Goal: Task Accomplishment & Management: Complete application form

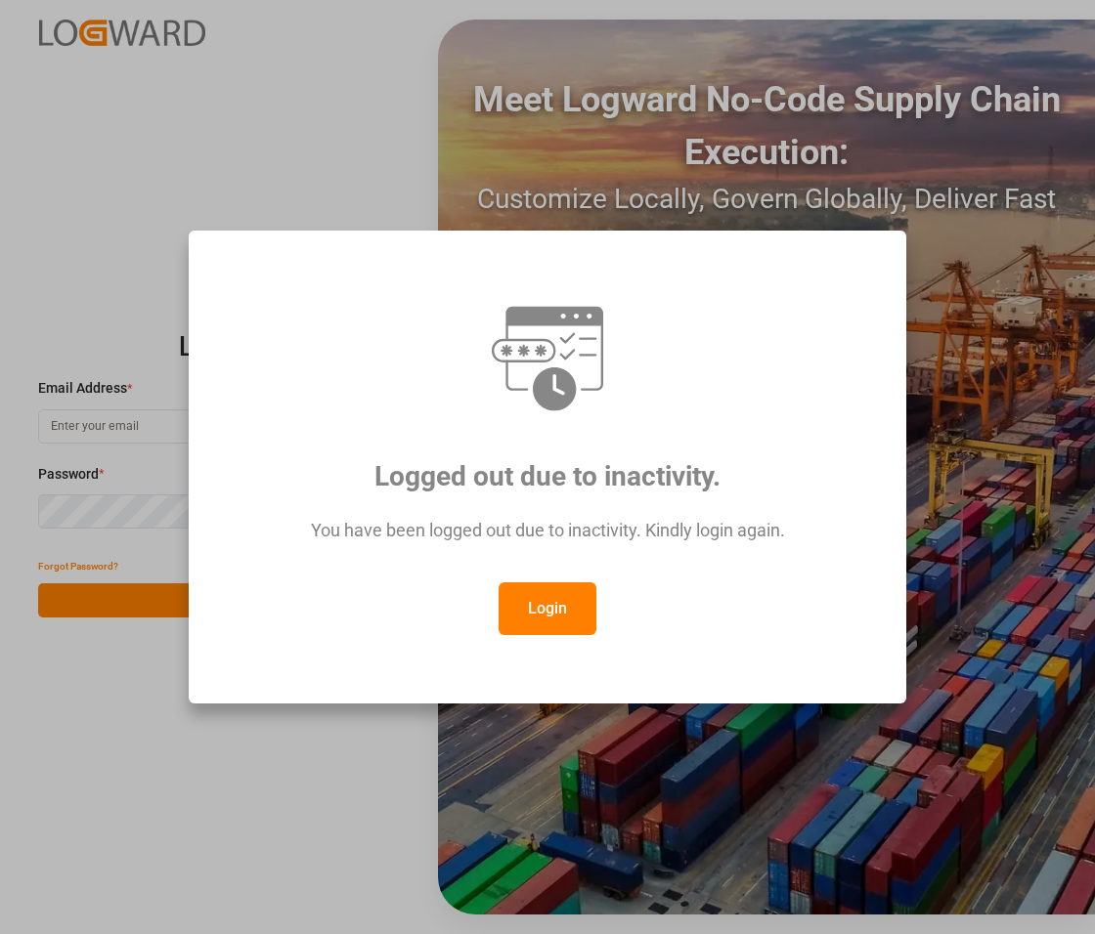
click at [545, 599] on button "Login" at bounding box center [548, 609] width 98 height 53
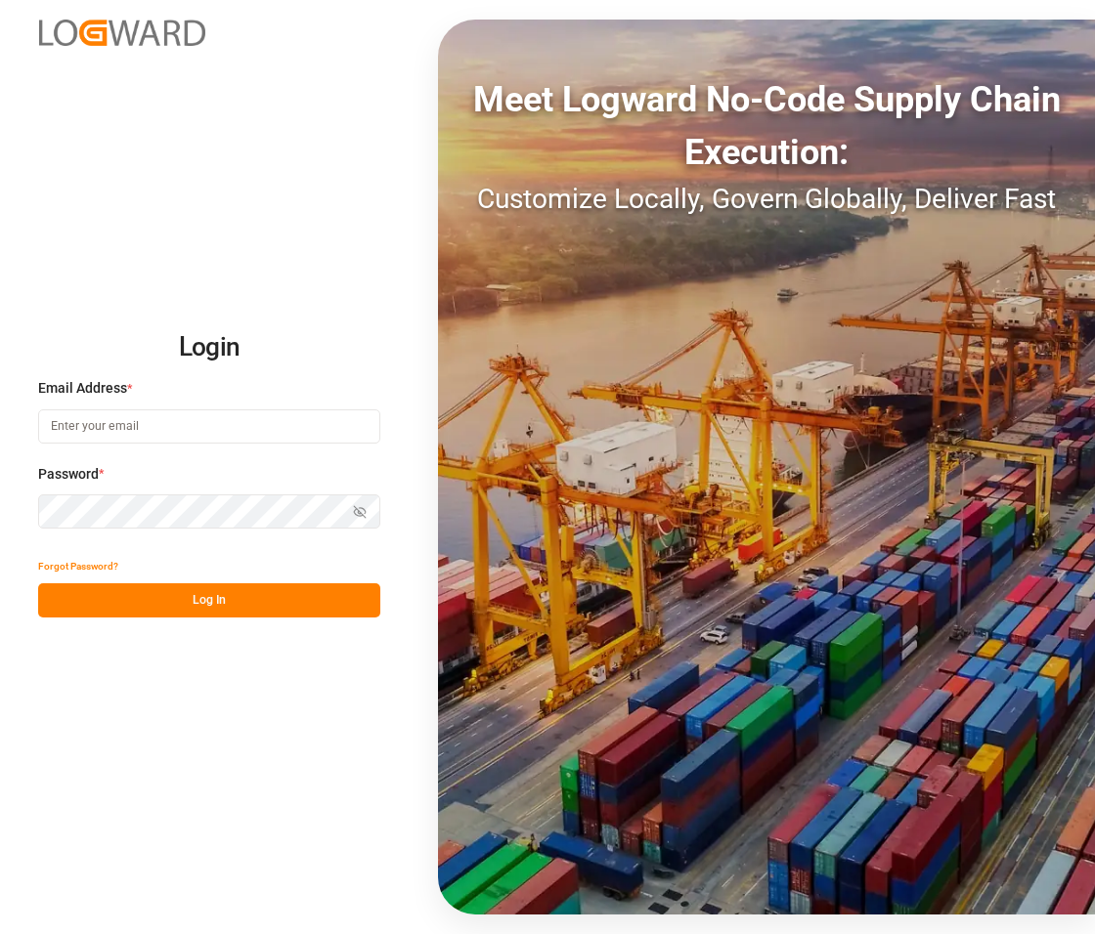
click at [149, 421] on input at bounding box center [209, 427] width 342 height 34
type input "[PERSON_NAME][EMAIL_ADDRESS][PERSON_NAME][DOMAIN_NAME]"
click at [226, 596] on button "Log In" at bounding box center [209, 601] width 342 height 34
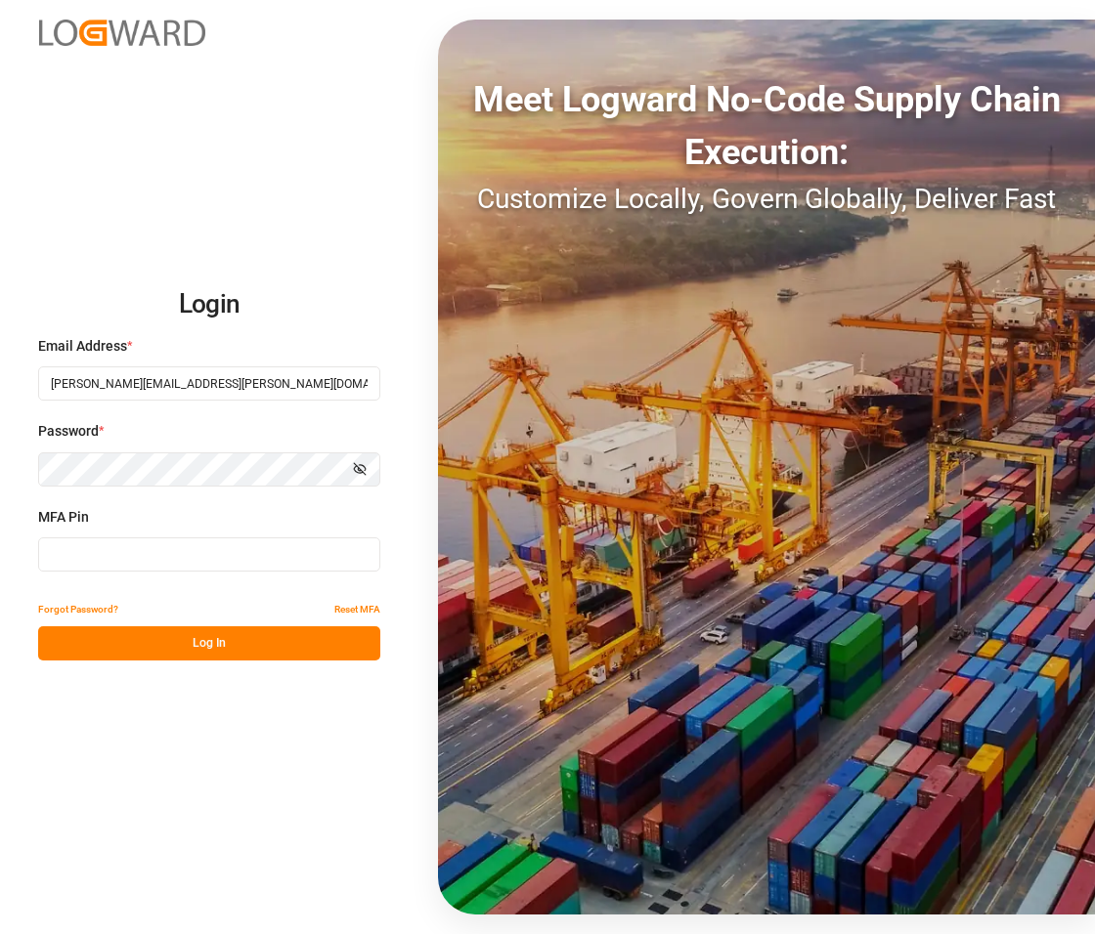
click at [178, 553] on input at bounding box center [209, 555] width 342 height 34
type input "921833"
click at [246, 633] on button "Log In" at bounding box center [209, 644] width 342 height 34
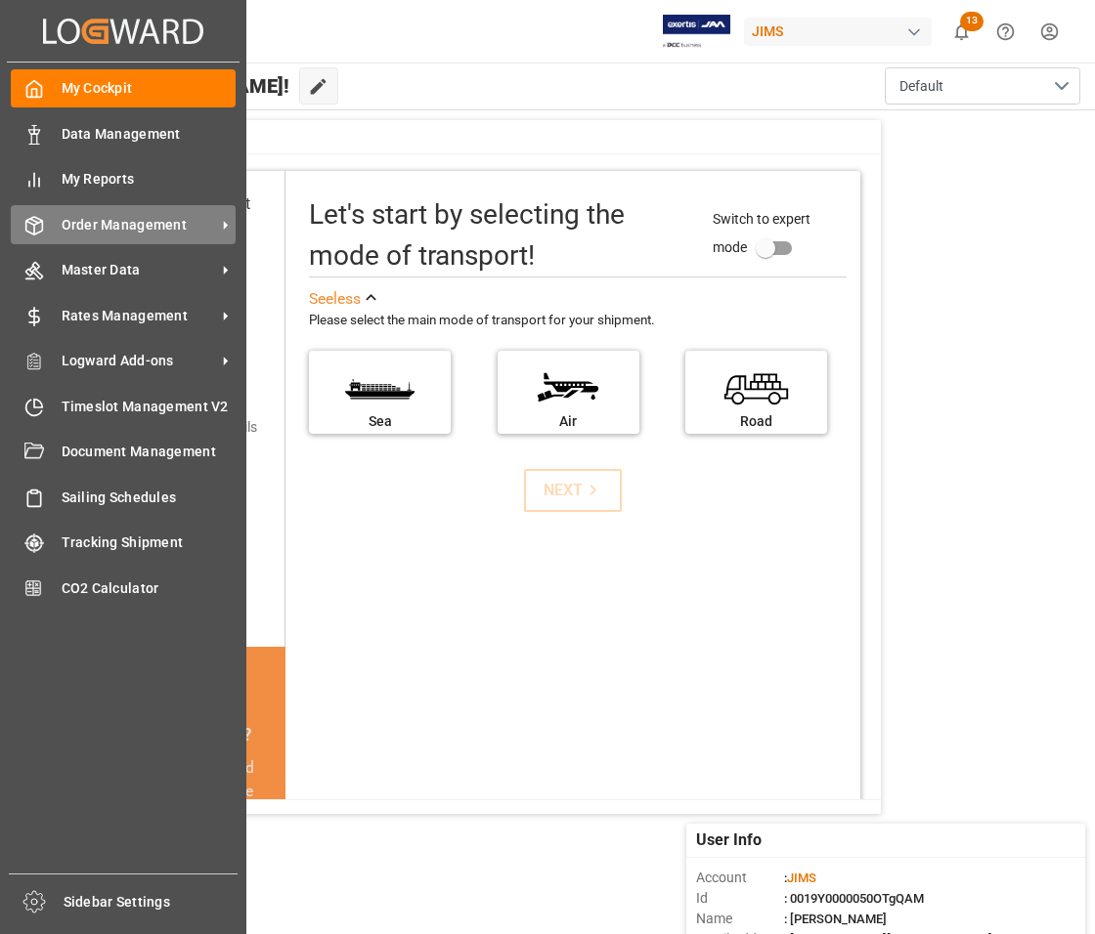
click at [81, 226] on span "Order Management" at bounding box center [139, 225] width 154 height 21
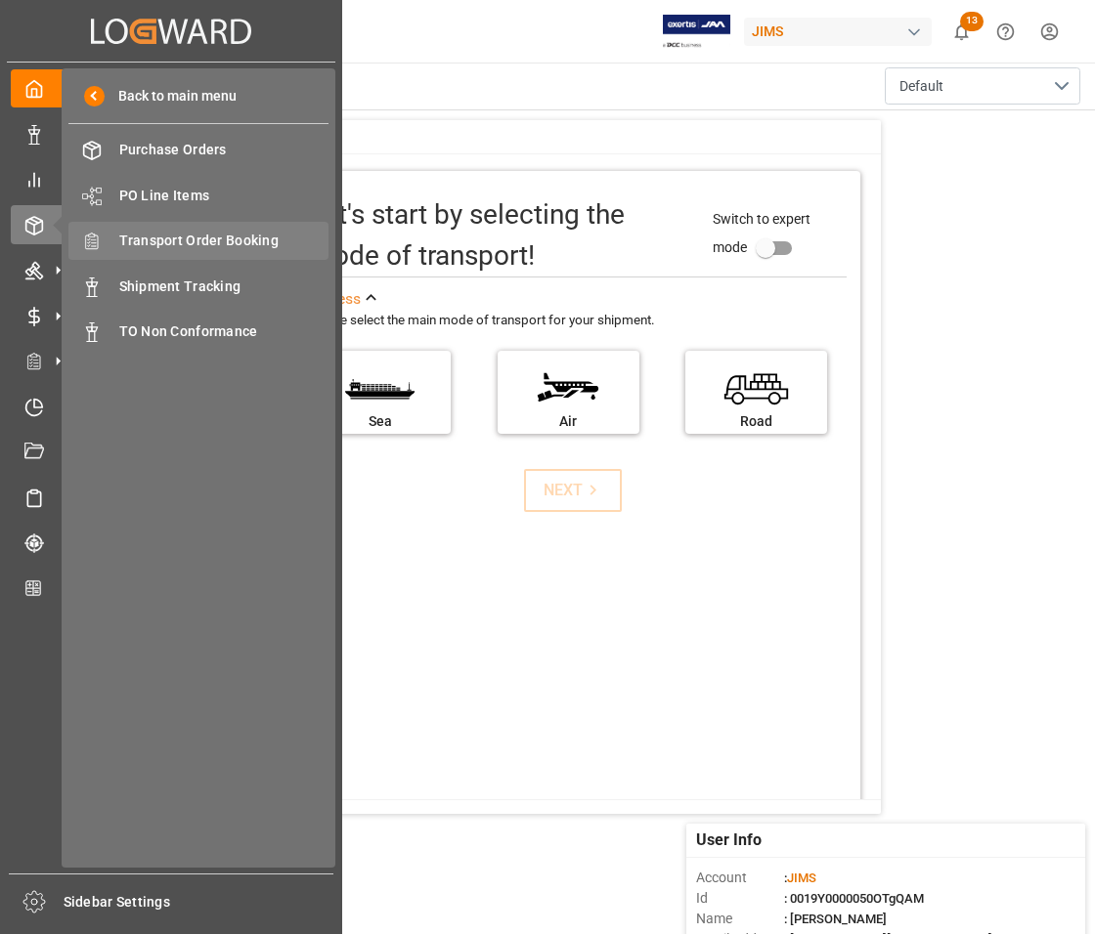
click at [164, 240] on span "Transport Order Booking" at bounding box center [224, 241] width 210 height 21
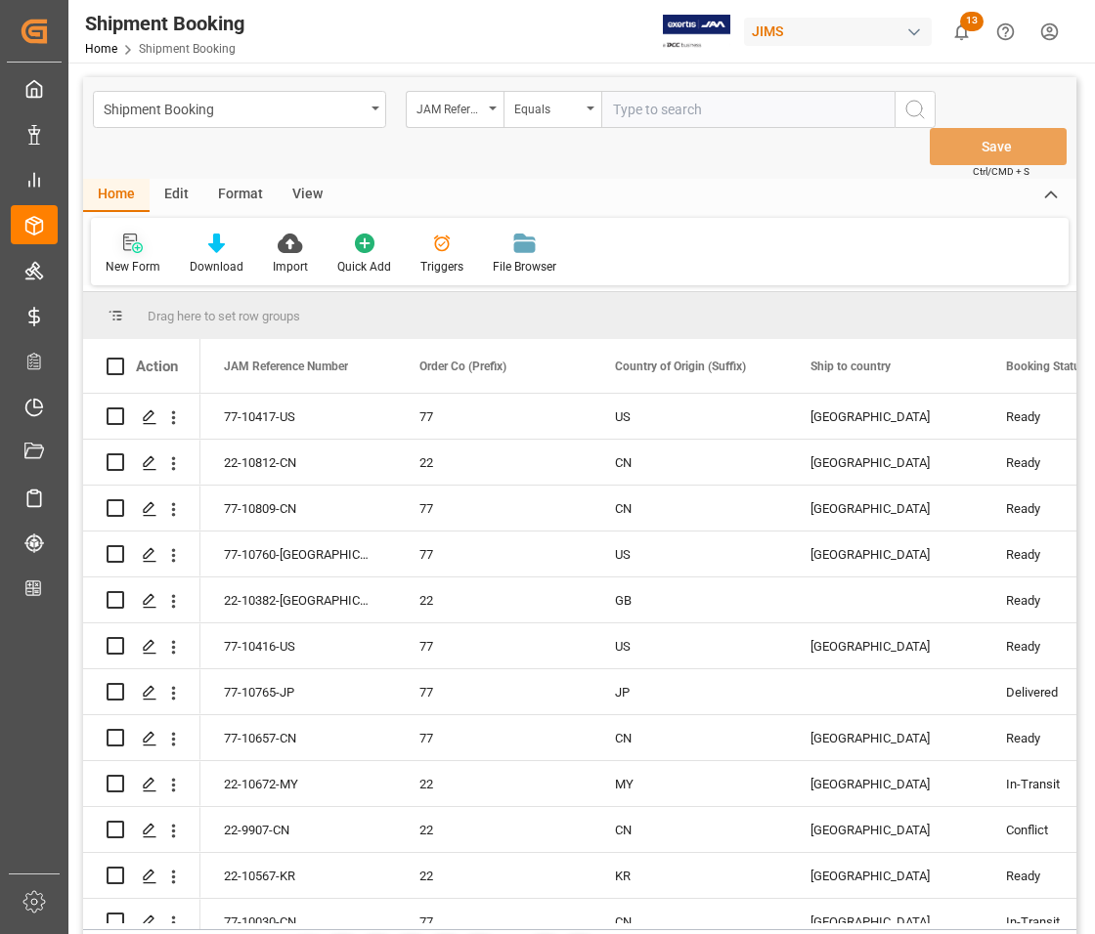
click at [129, 254] on div "New Form" at bounding box center [133, 254] width 84 height 43
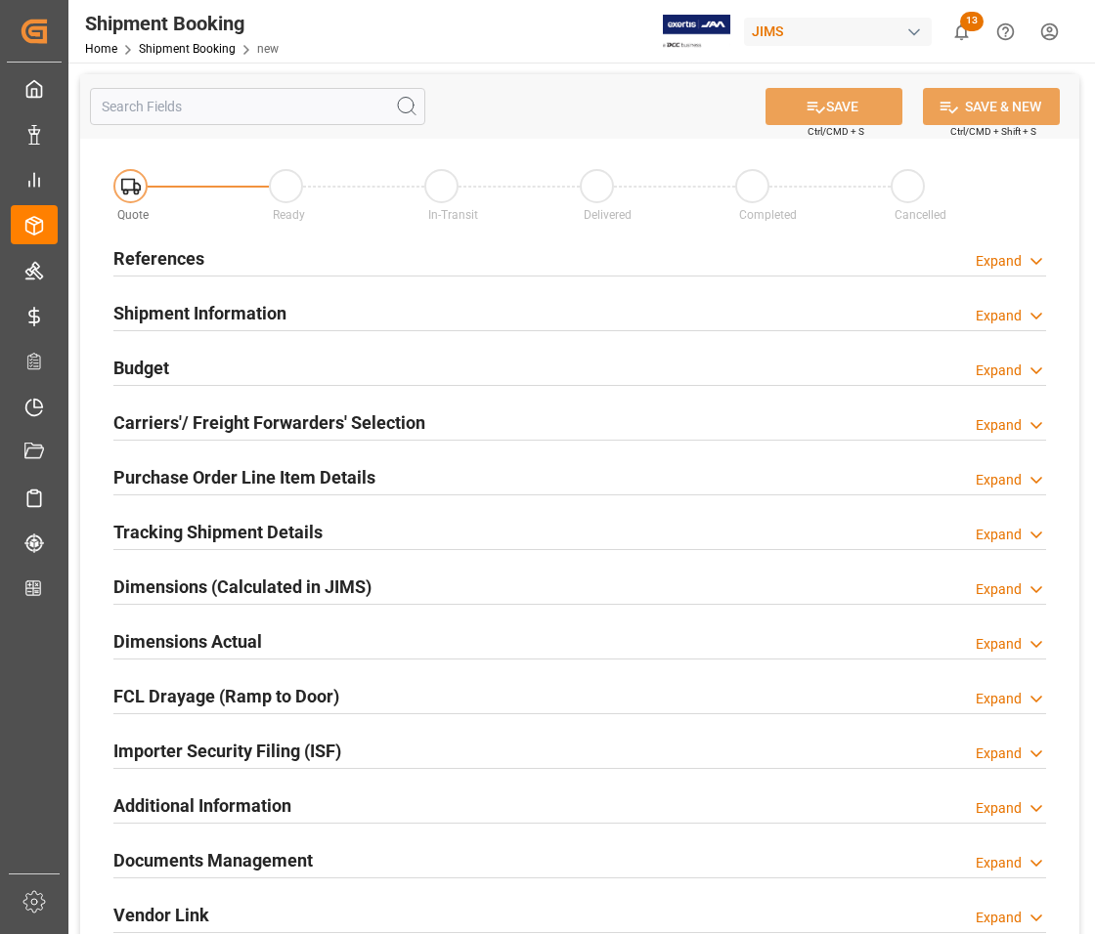
click at [138, 252] on h2 "References" at bounding box center [158, 258] width 91 height 26
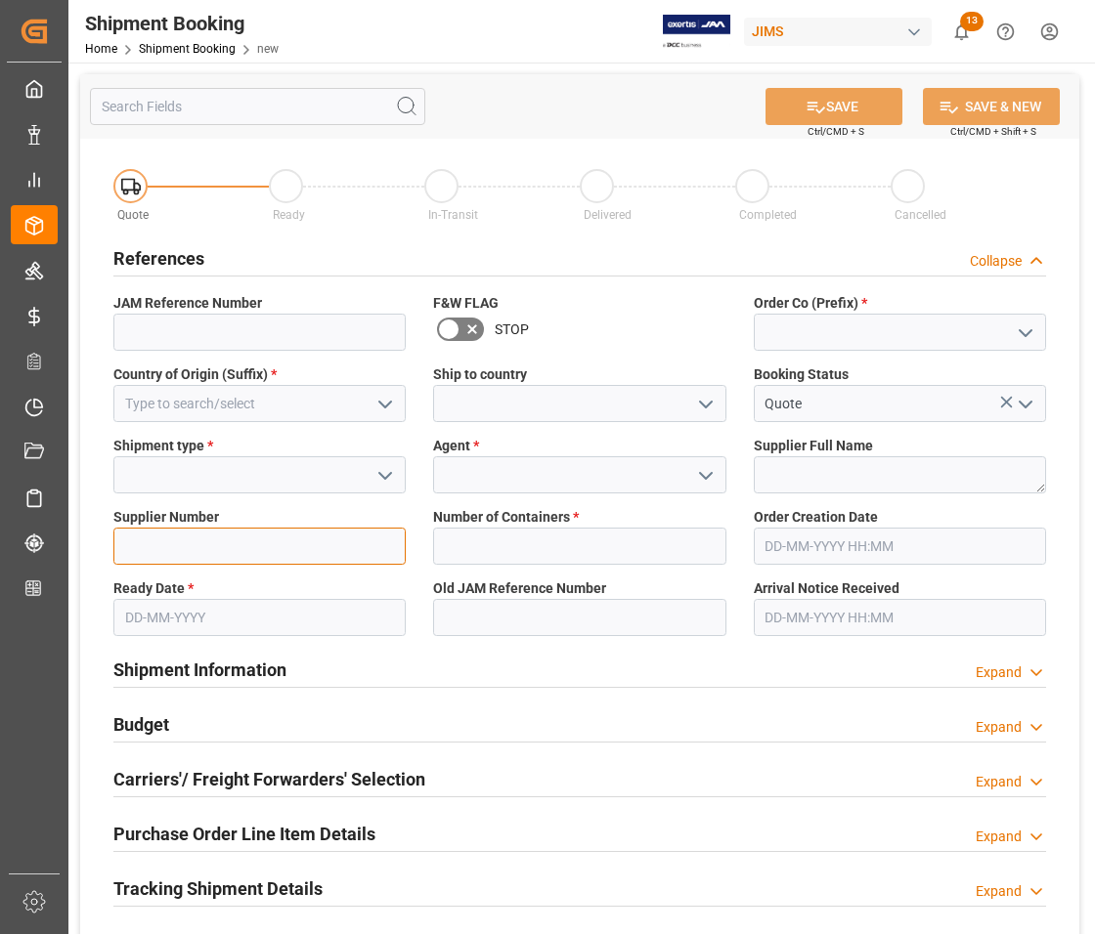
click at [197, 534] on input at bounding box center [259, 546] width 292 height 37
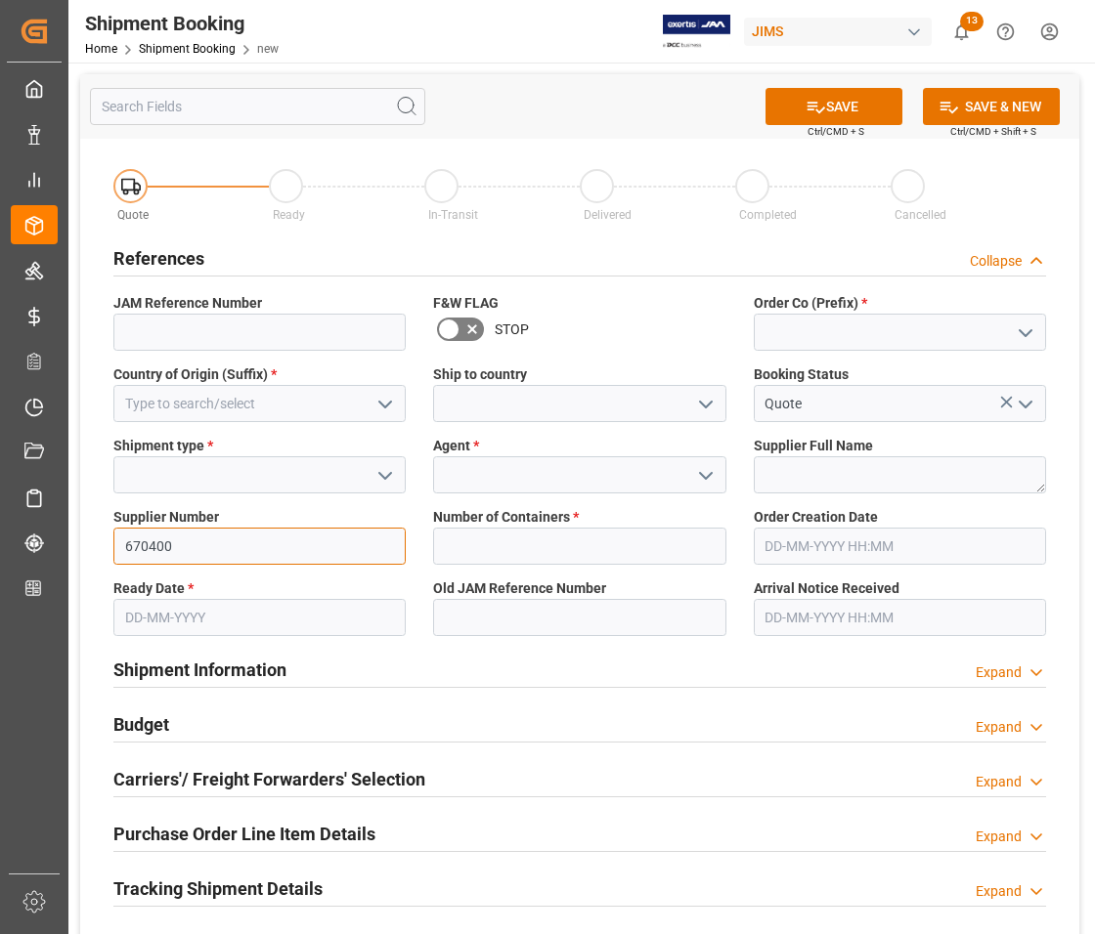
type input "670400"
click at [580, 543] on input "text" at bounding box center [579, 546] width 292 height 37
type input "0"
click at [384, 472] on icon "open menu" at bounding box center [384, 475] width 23 height 23
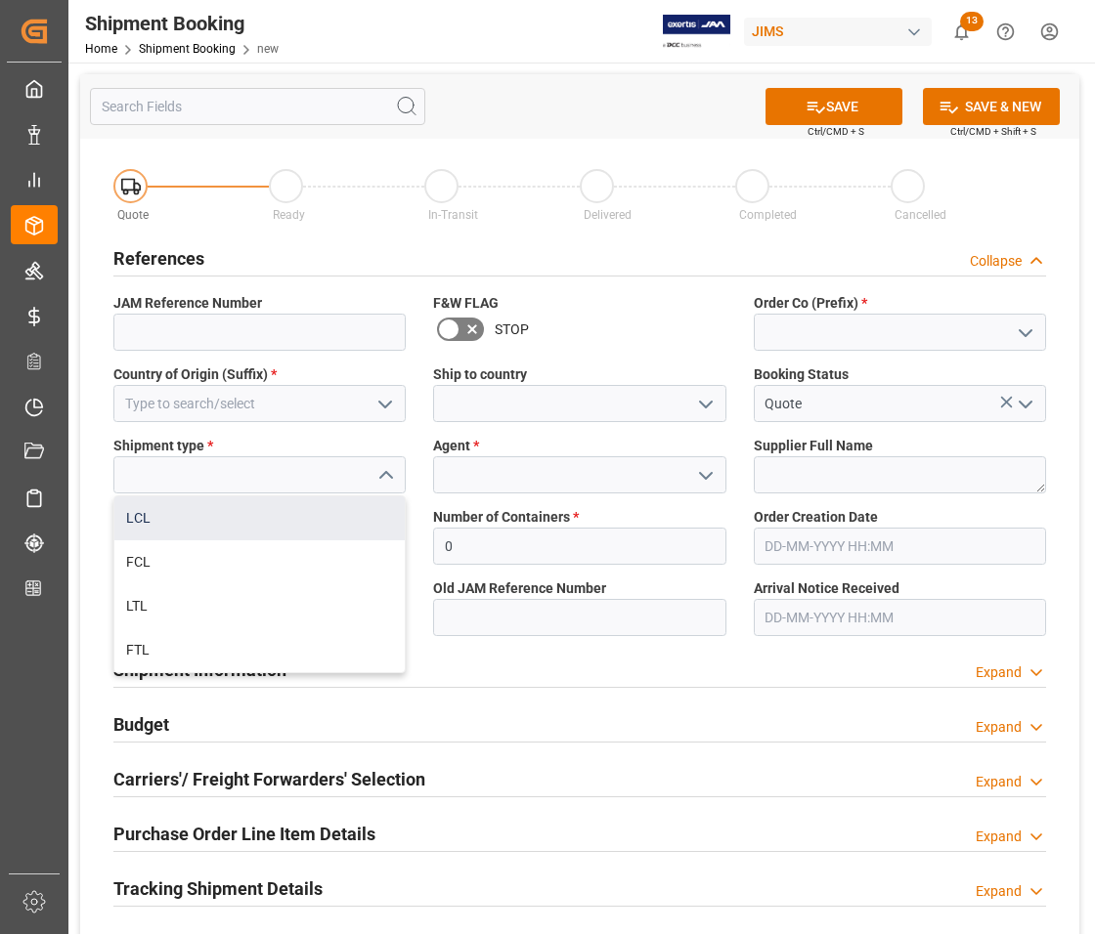
click at [238, 510] on div "LCL" at bounding box center [259, 519] width 290 height 44
type input "LCL"
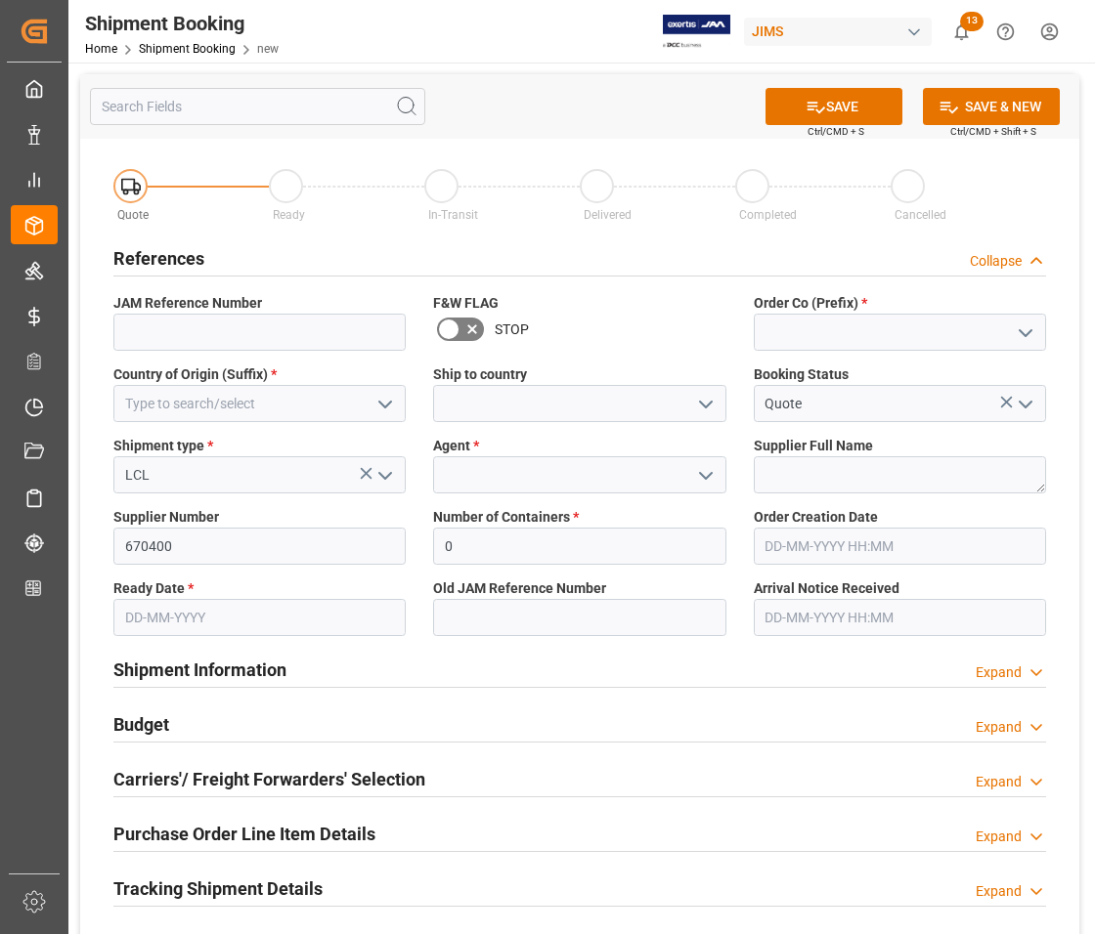
click at [384, 399] on icon "open menu" at bounding box center [384, 404] width 23 height 23
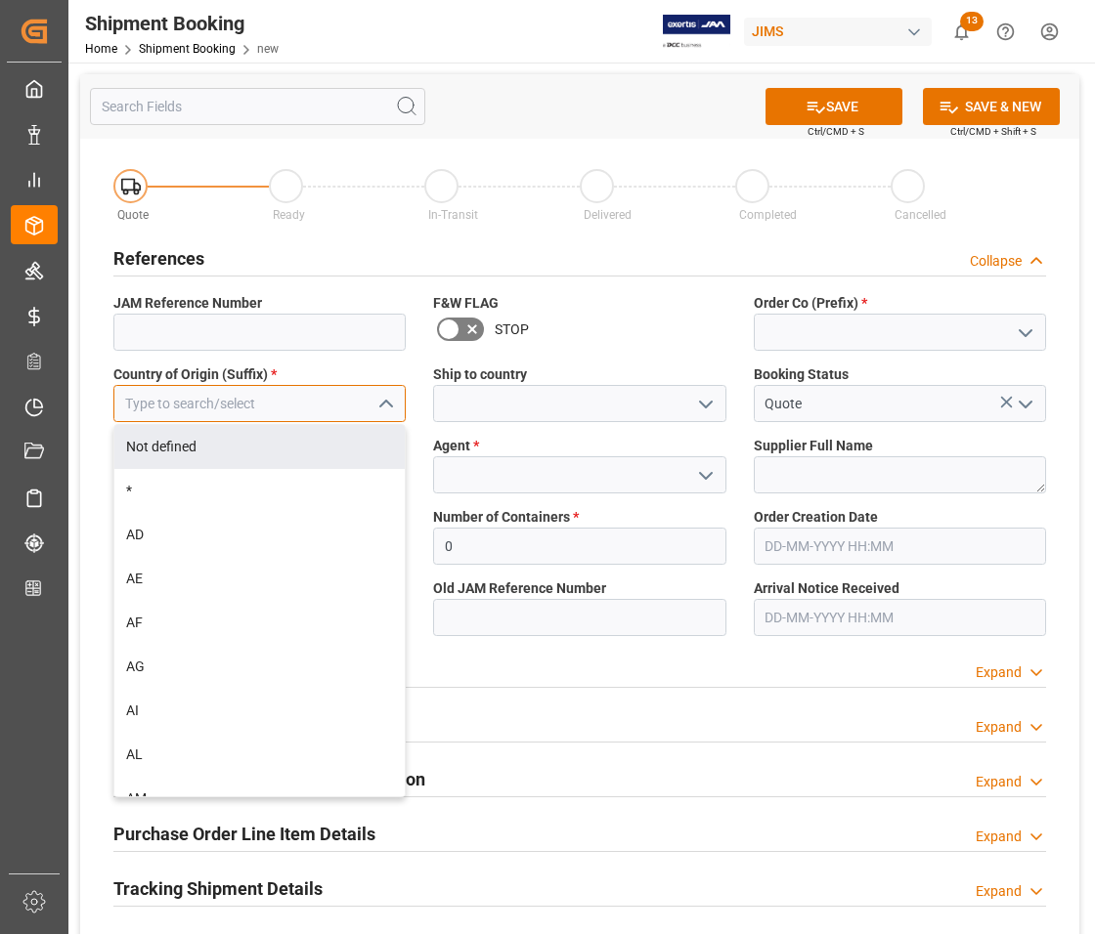
click at [266, 398] on input at bounding box center [259, 403] width 292 height 37
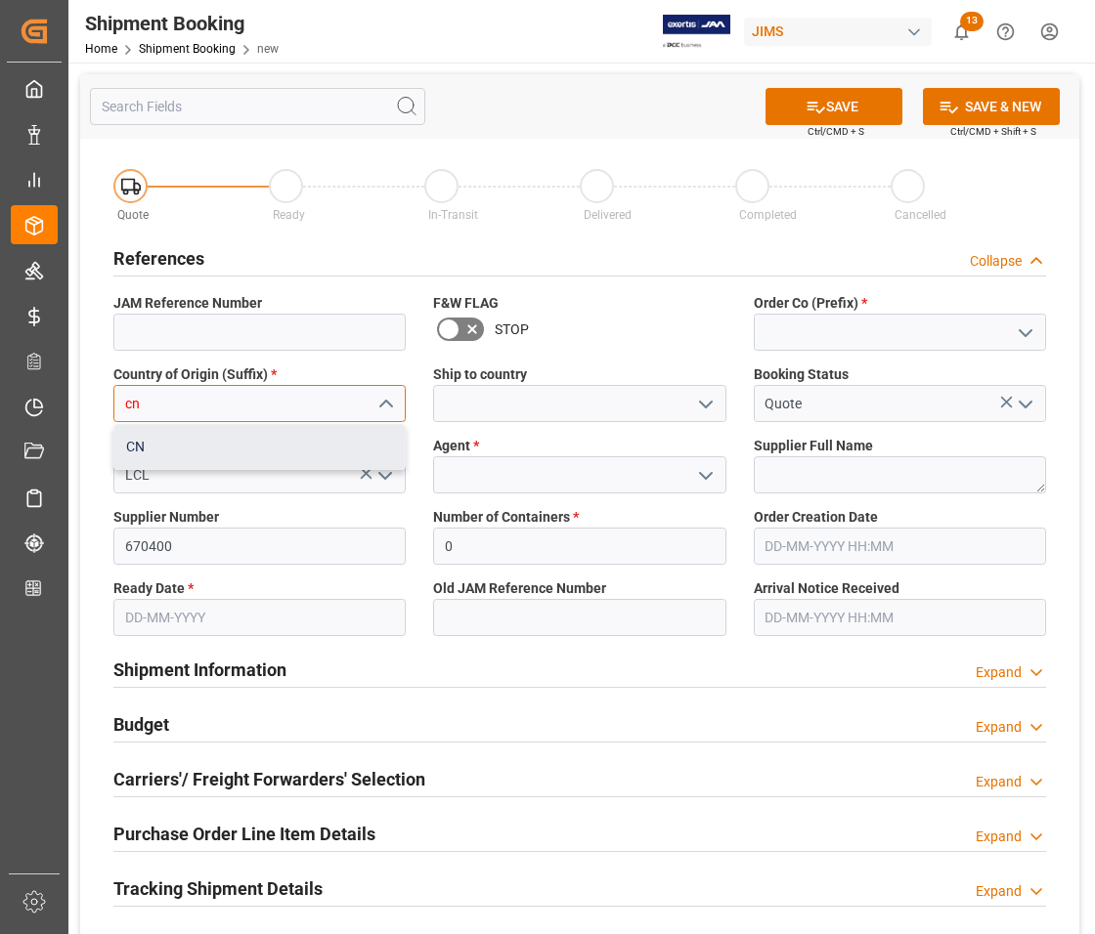
click at [202, 456] on div "CN" at bounding box center [259, 447] width 290 height 44
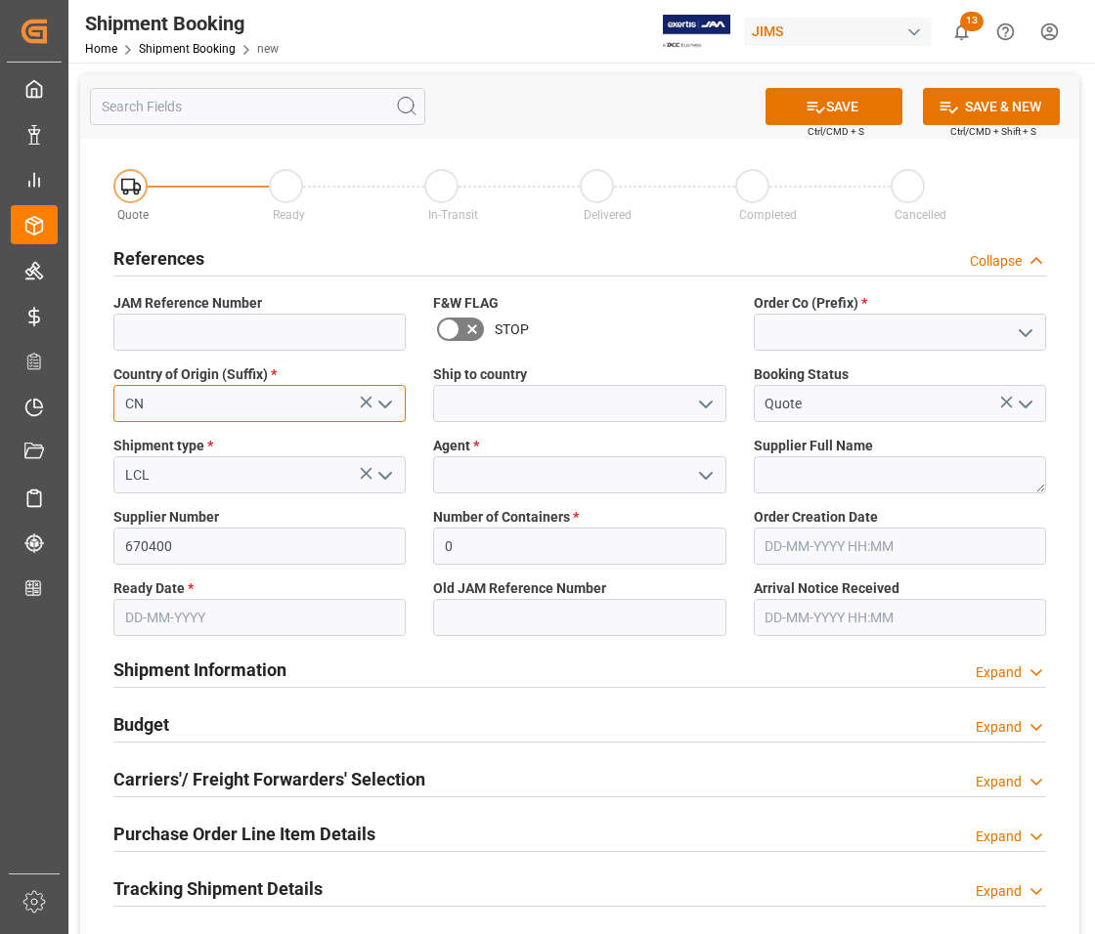
type input "CN"
click at [861, 337] on input at bounding box center [900, 332] width 292 height 37
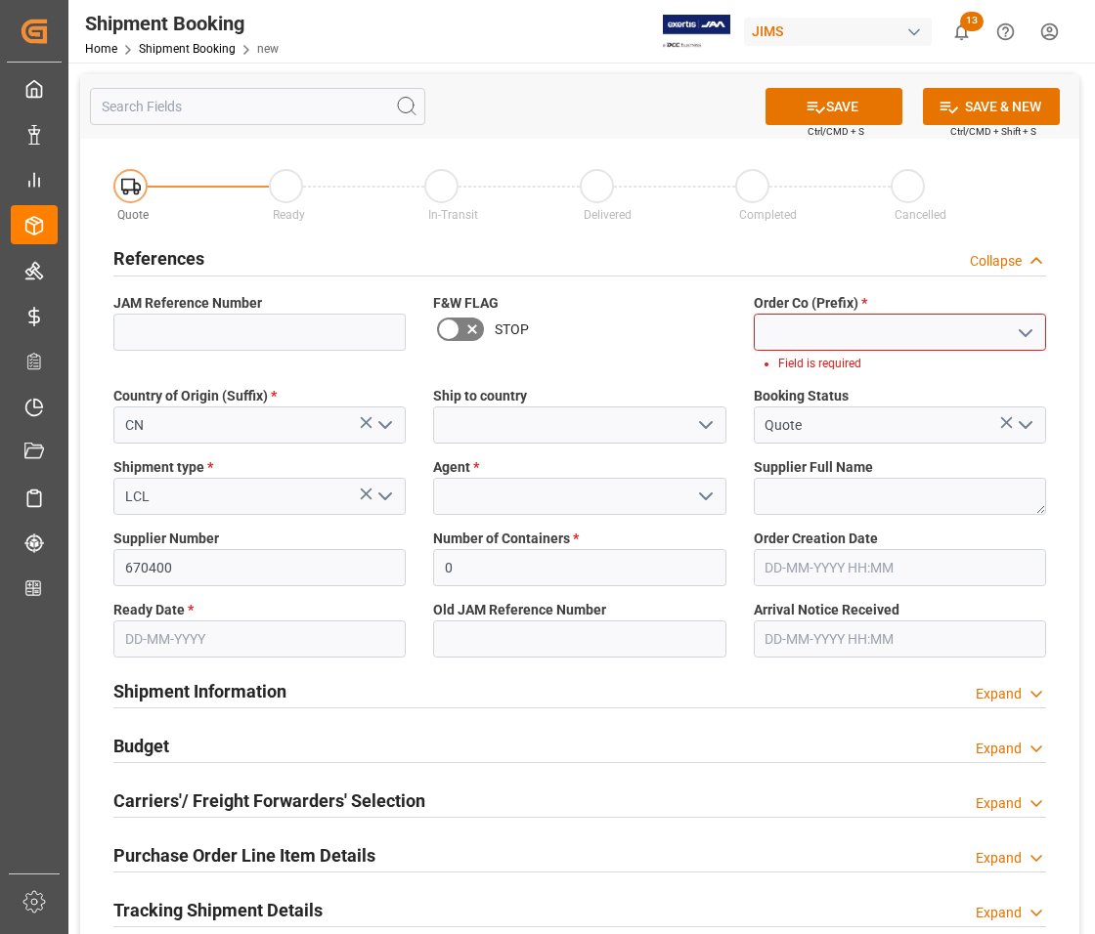
click at [1024, 340] on icon "open menu" at bounding box center [1025, 333] width 23 height 23
click at [909, 425] on div "77" at bounding box center [900, 420] width 290 height 44
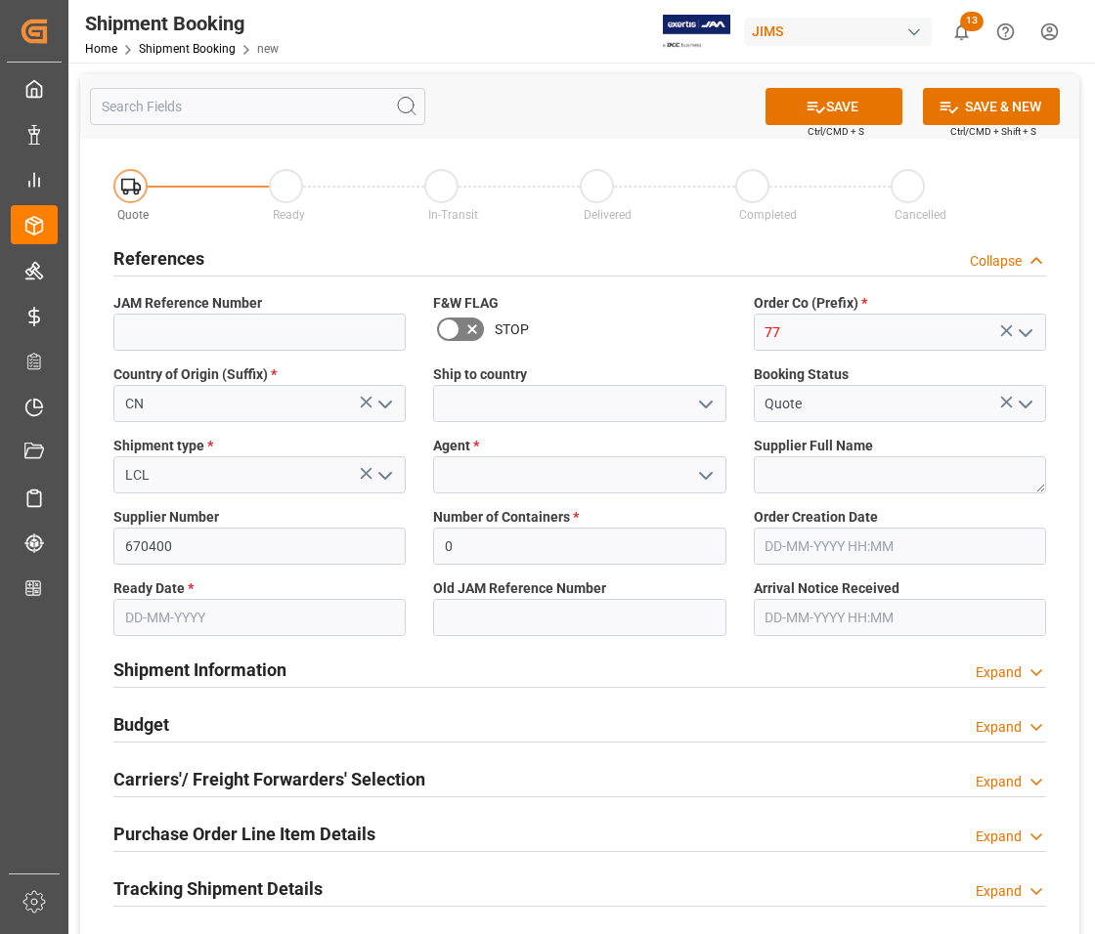
type input "77"
click at [710, 398] on icon "open menu" at bounding box center [705, 404] width 23 height 23
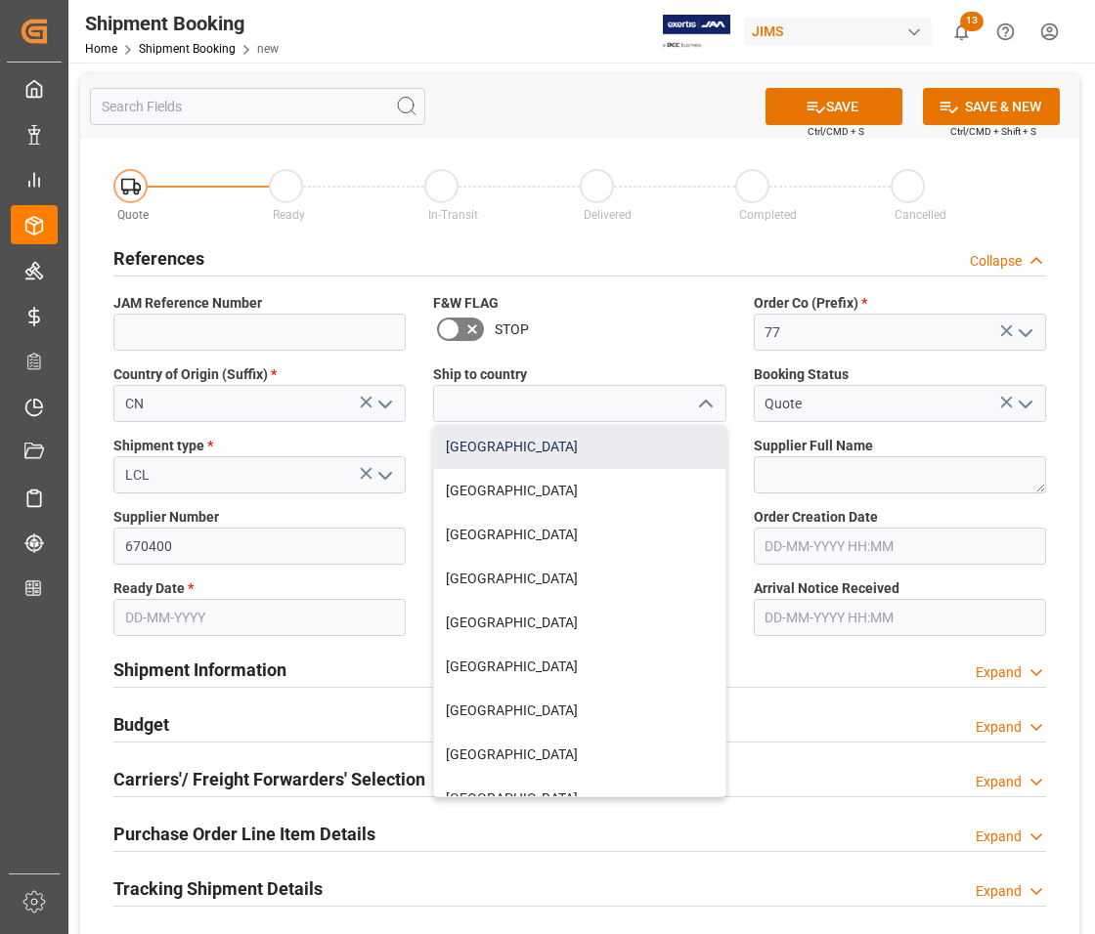
click at [627, 450] on div "[GEOGRAPHIC_DATA]" at bounding box center [579, 447] width 290 height 44
type input "[GEOGRAPHIC_DATA]"
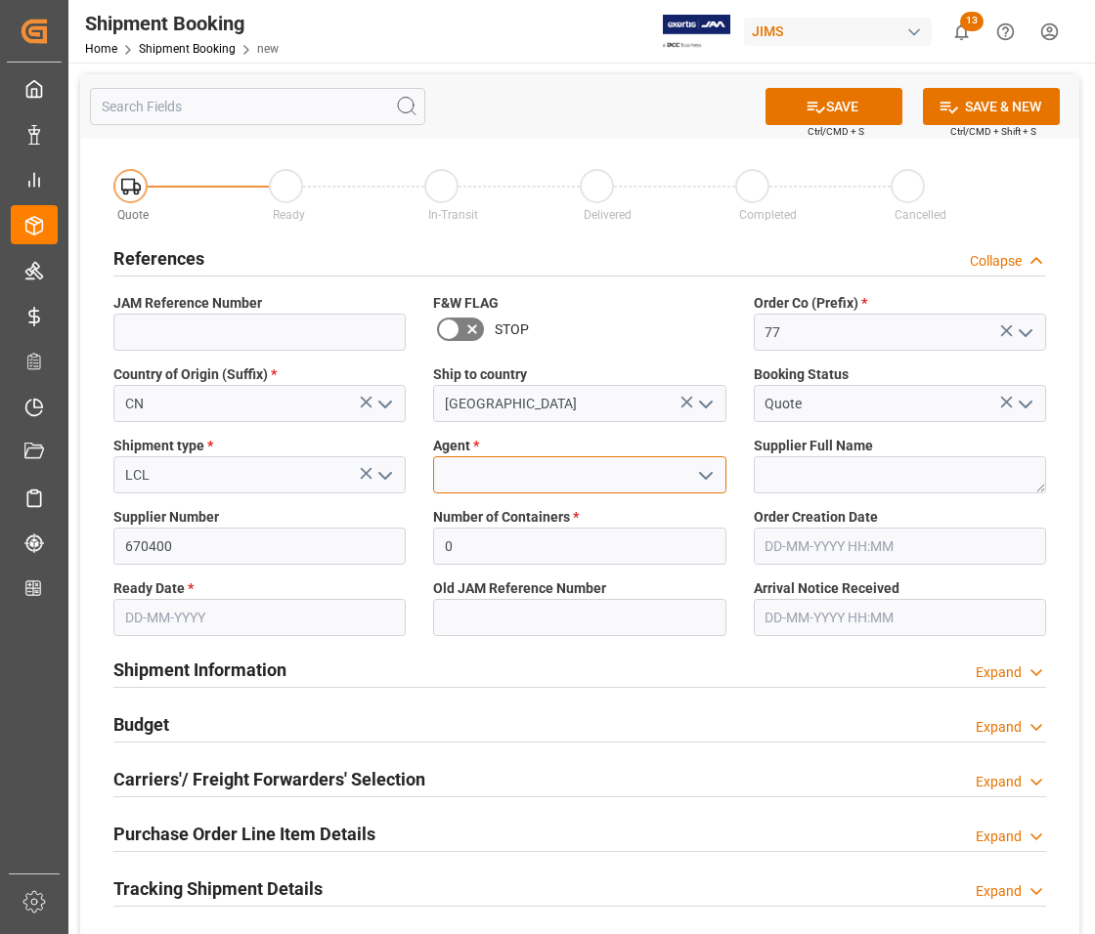
click at [633, 470] on input at bounding box center [579, 474] width 292 height 37
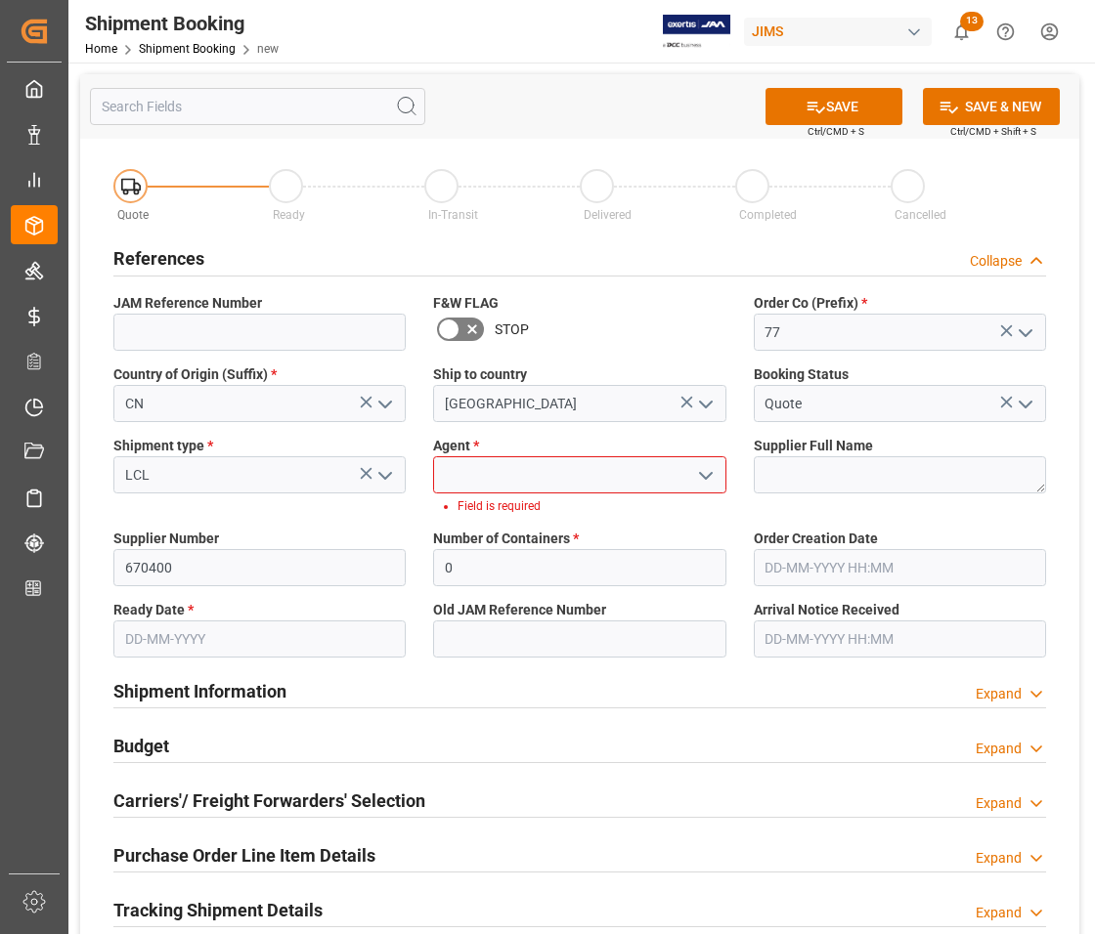
click at [706, 475] on polyline "open menu" at bounding box center [706, 476] width 12 height 6
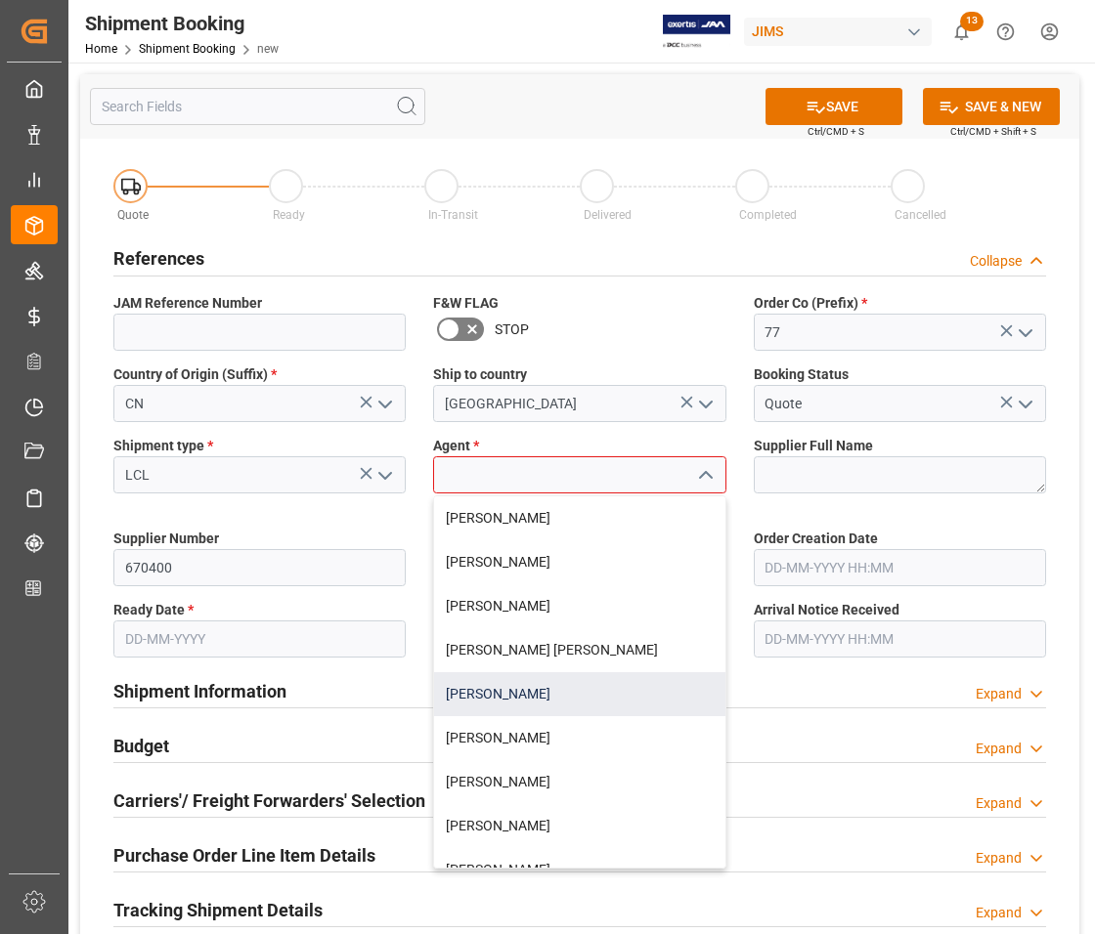
click at [585, 695] on div "[PERSON_NAME]" at bounding box center [579, 695] width 290 height 44
type input "[PERSON_NAME]"
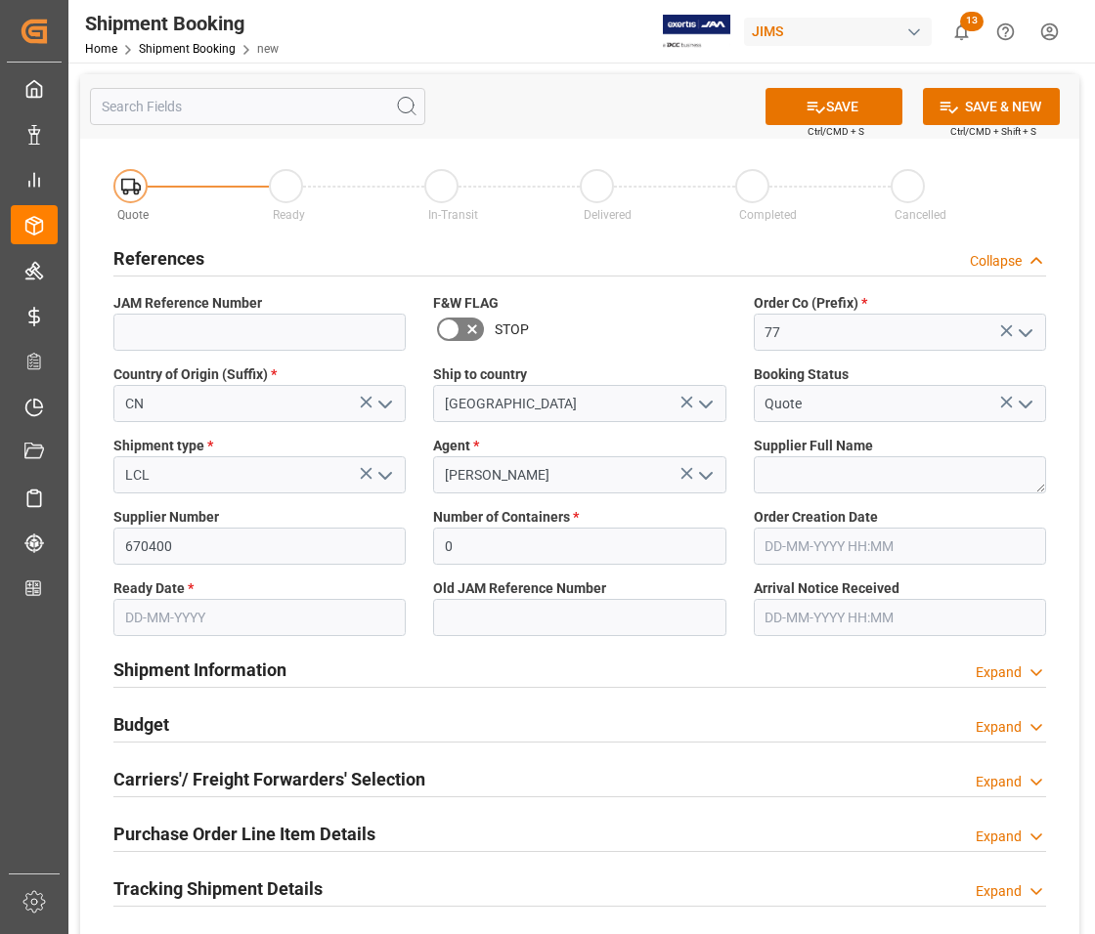
click at [901, 451] on label "Supplier Full Name" at bounding box center [900, 446] width 292 height 21
click at [904, 469] on textarea at bounding box center [900, 474] width 292 height 37
click at [780, 479] on textarea "Lui Legend" at bounding box center [900, 474] width 292 height 37
type textarea "Lumi Legend"
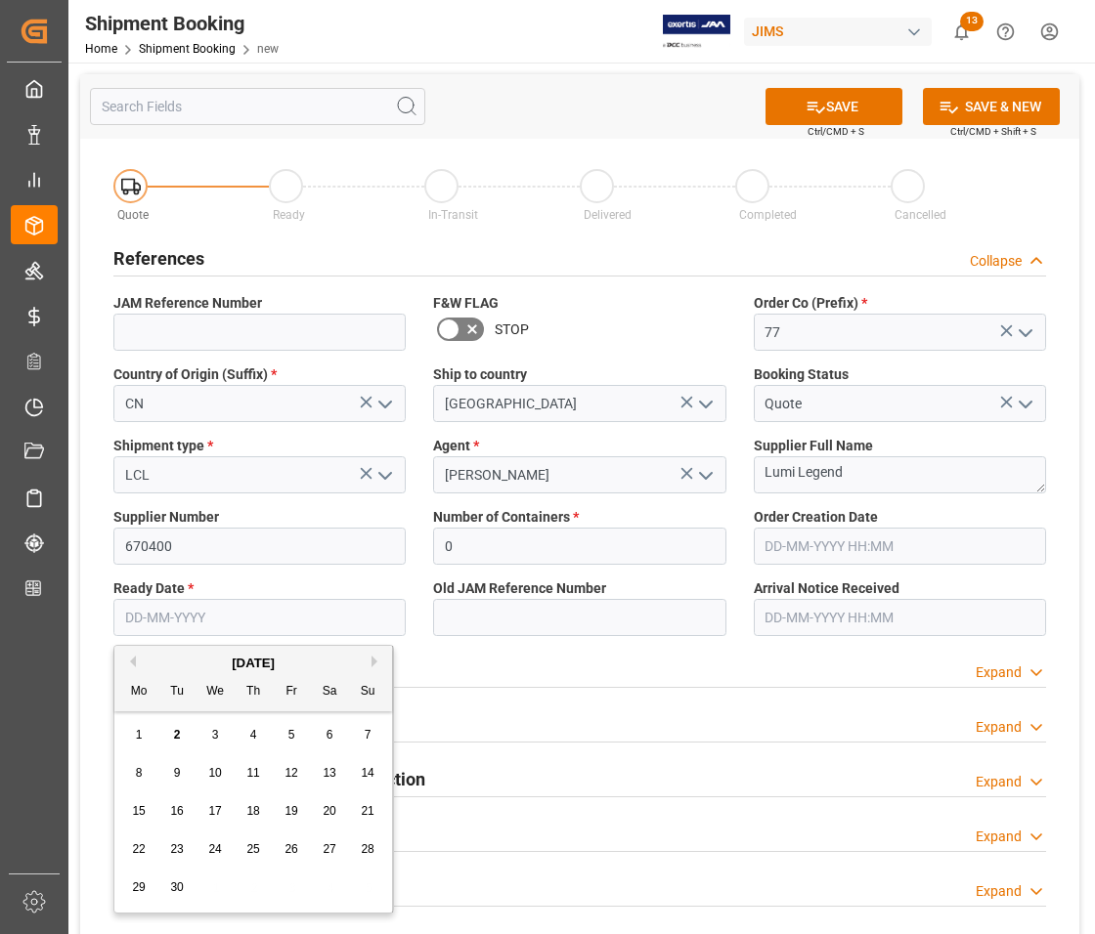
click at [222, 616] on input "text" at bounding box center [259, 617] width 292 height 37
click at [288, 739] on span "5" at bounding box center [291, 735] width 7 height 14
type input "[DATE]"
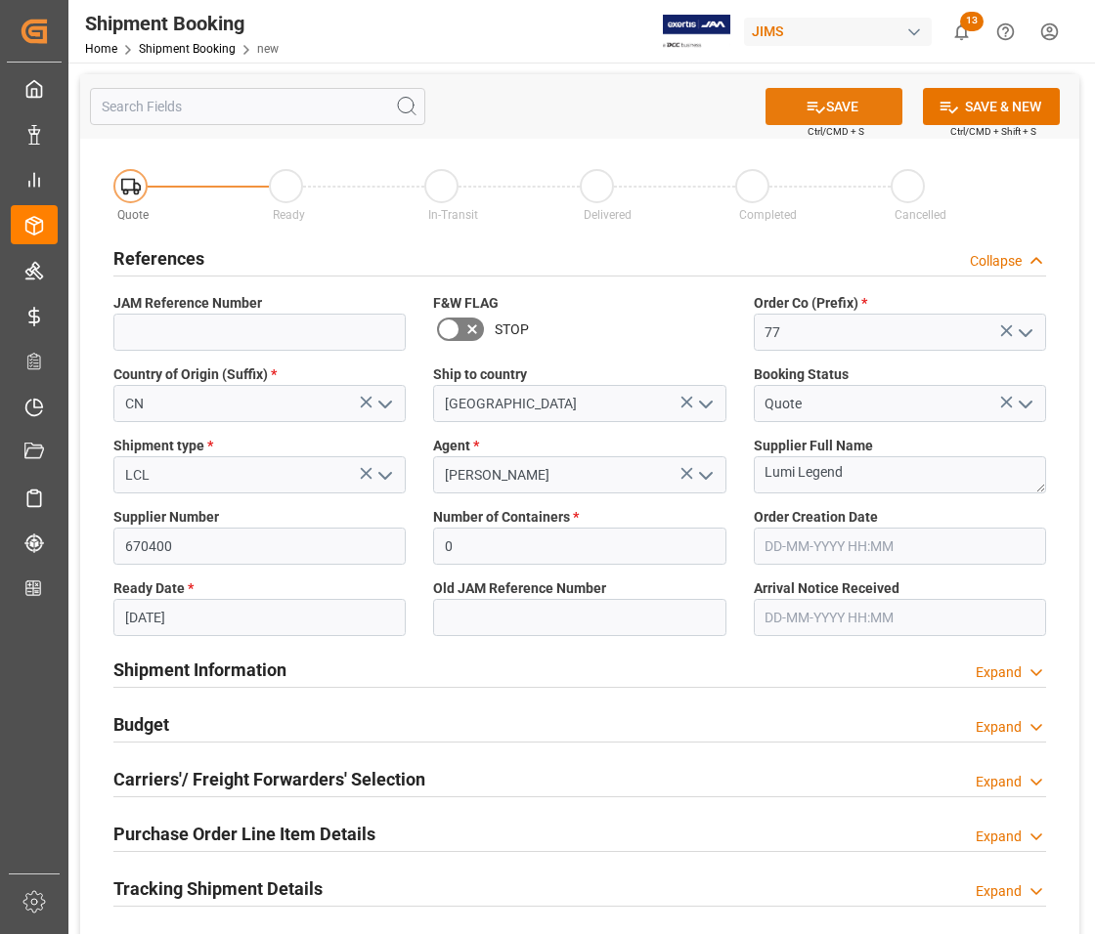
click at [819, 106] on icon at bounding box center [815, 107] width 21 height 21
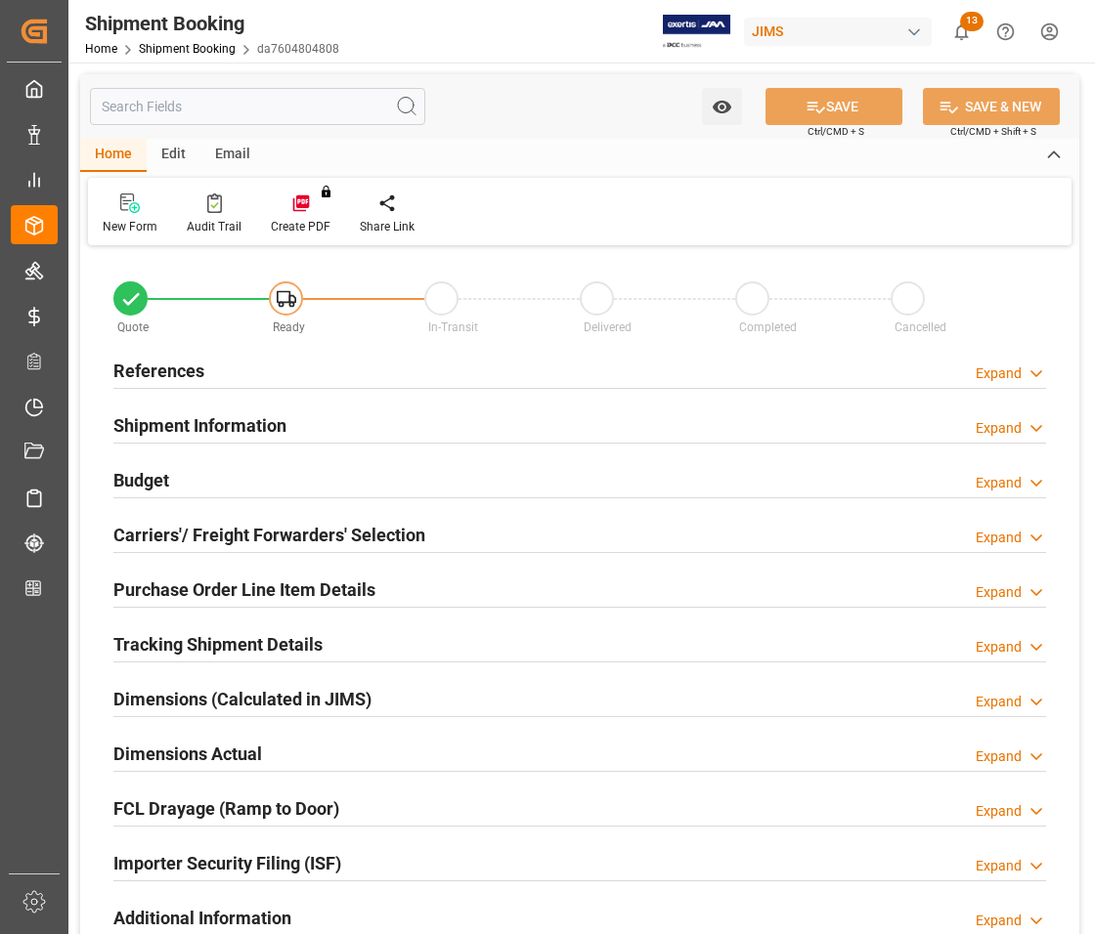
type input "0"
type input "[DATE]"
click at [168, 369] on h2 "References" at bounding box center [158, 371] width 91 height 26
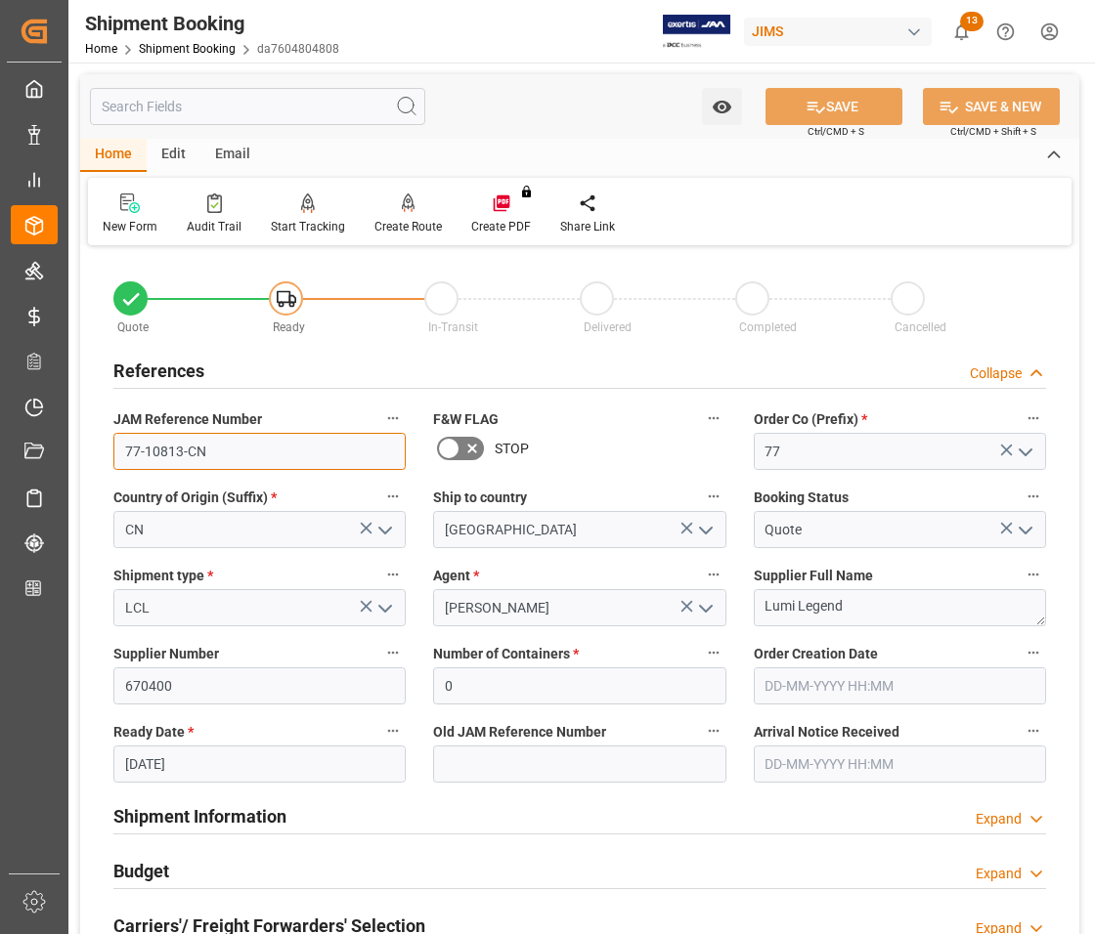
drag, startPoint x: 211, startPoint y: 456, endPoint x: 79, endPoint y: 451, distance: 132.1
click at [80, 451] on div "Quote Ready In-Transit Delivered Completed Cancelled References Collapse JAM Re…" at bounding box center [579, 858] width 999 height 1215
